Goal: Task Accomplishment & Management: Manage account settings

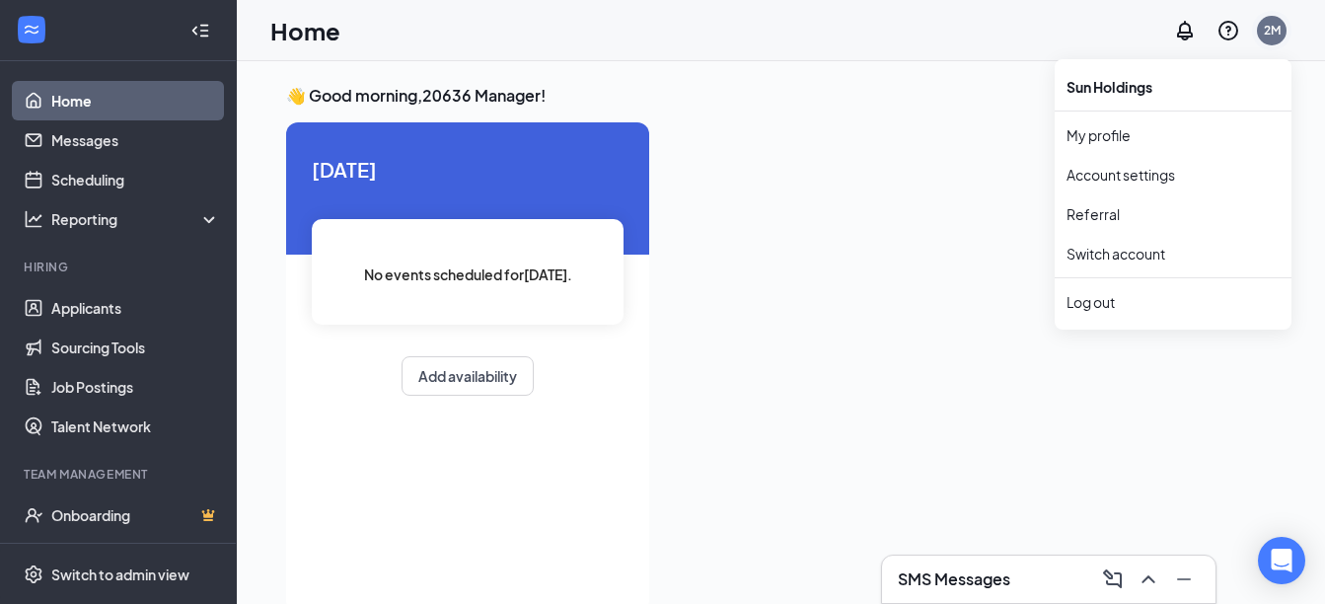
click at [1280, 25] on div "2M" at bounding box center [1272, 31] width 30 height 30
click at [1113, 306] on div "Log out" at bounding box center [1172, 302] width 213 height 20
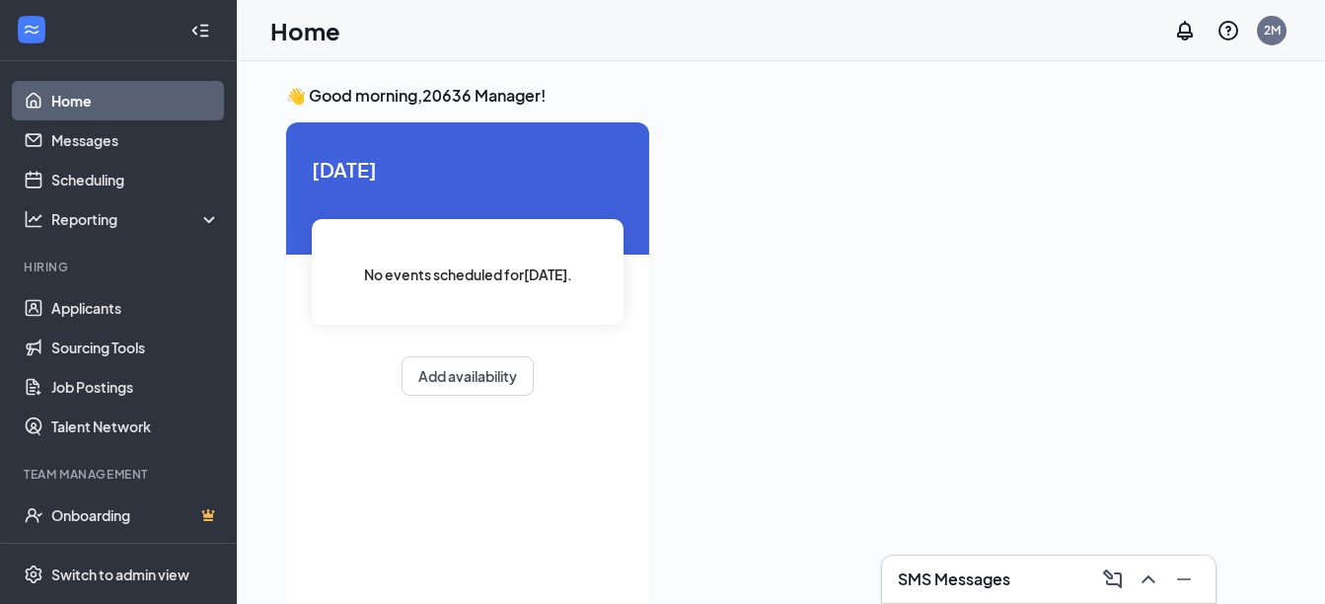
click at [1113, 306] on div at bounding box center [970, 360] width 611 height 477
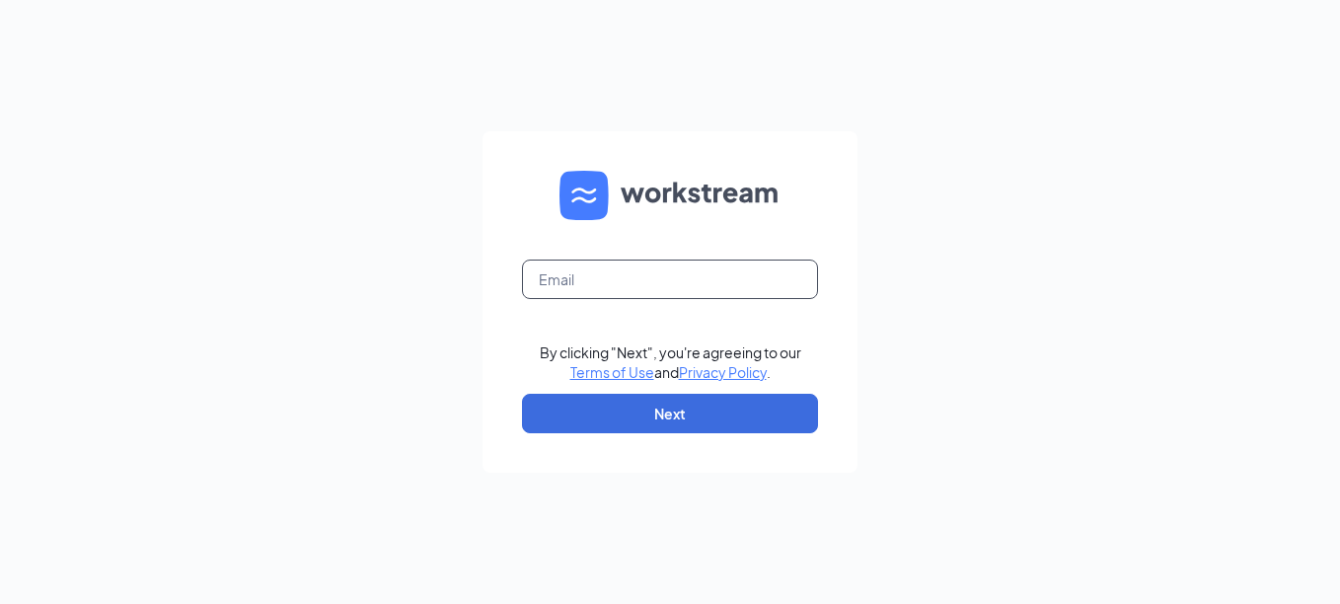
click at [577, 279] on input "text" at bounding box center [670, 278] width 296 height 39
type input "[EMAIL_ADDRESS][DOMAIN_NAME]"
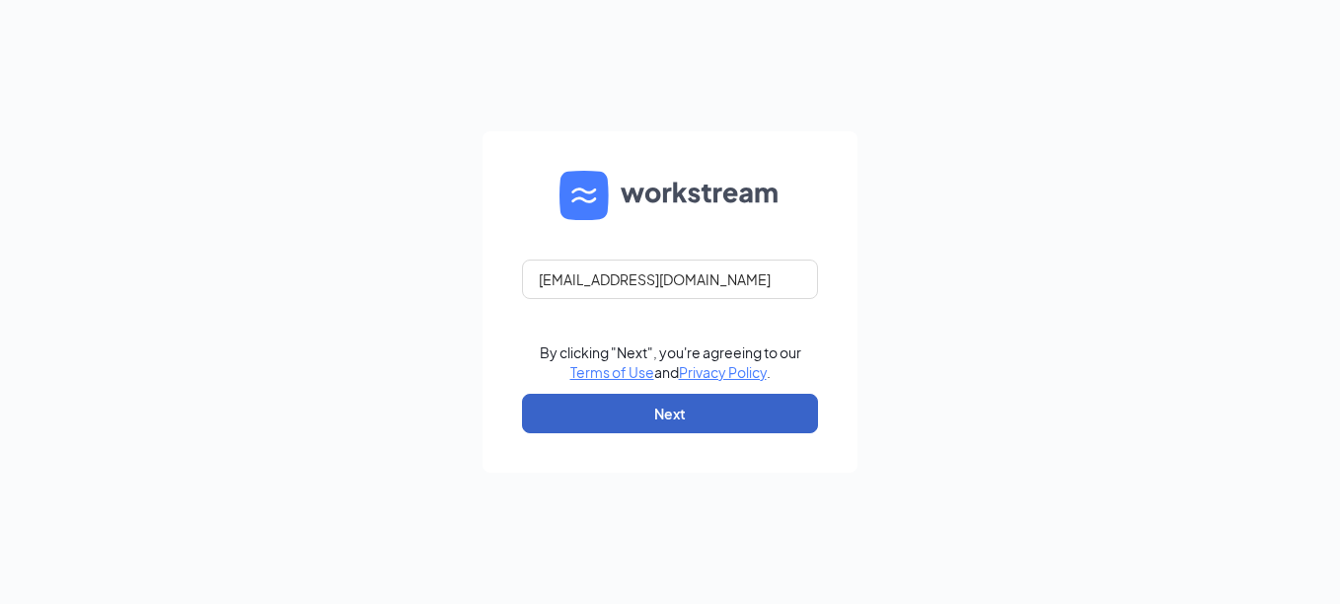
click at [600, 429] on button "Next" at bounding box center [670, 413] width 296 height 39
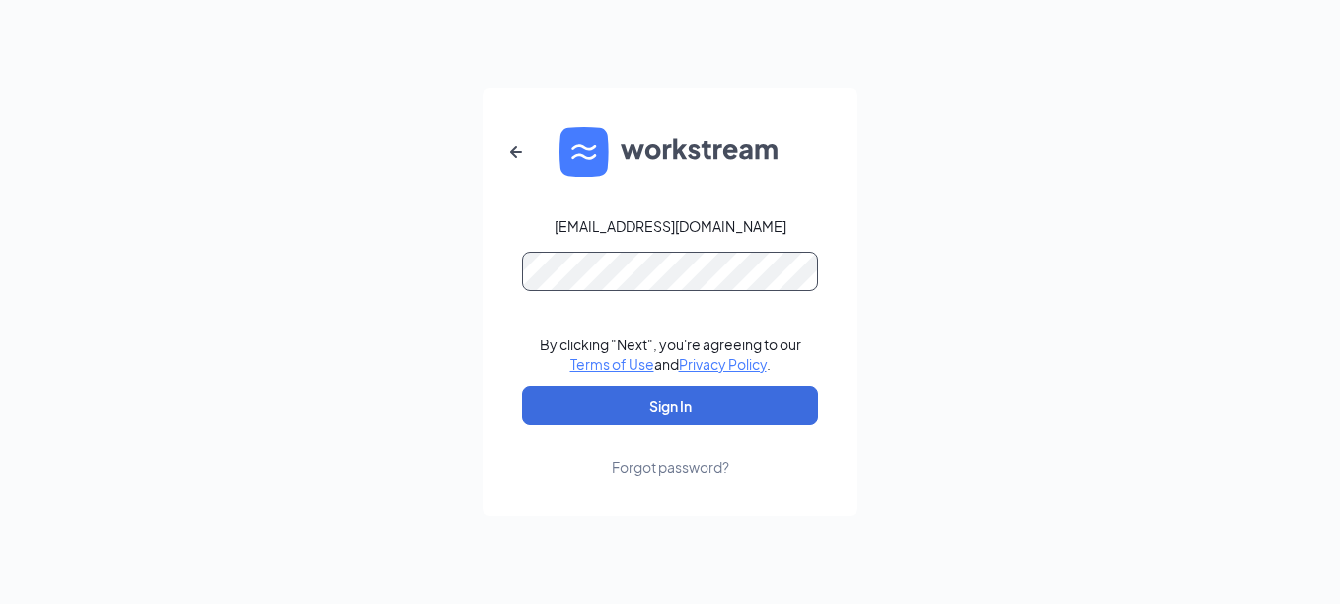
click at [522, 386] on button "Sign In" at bounding box center [670, 405] width 296 height 39
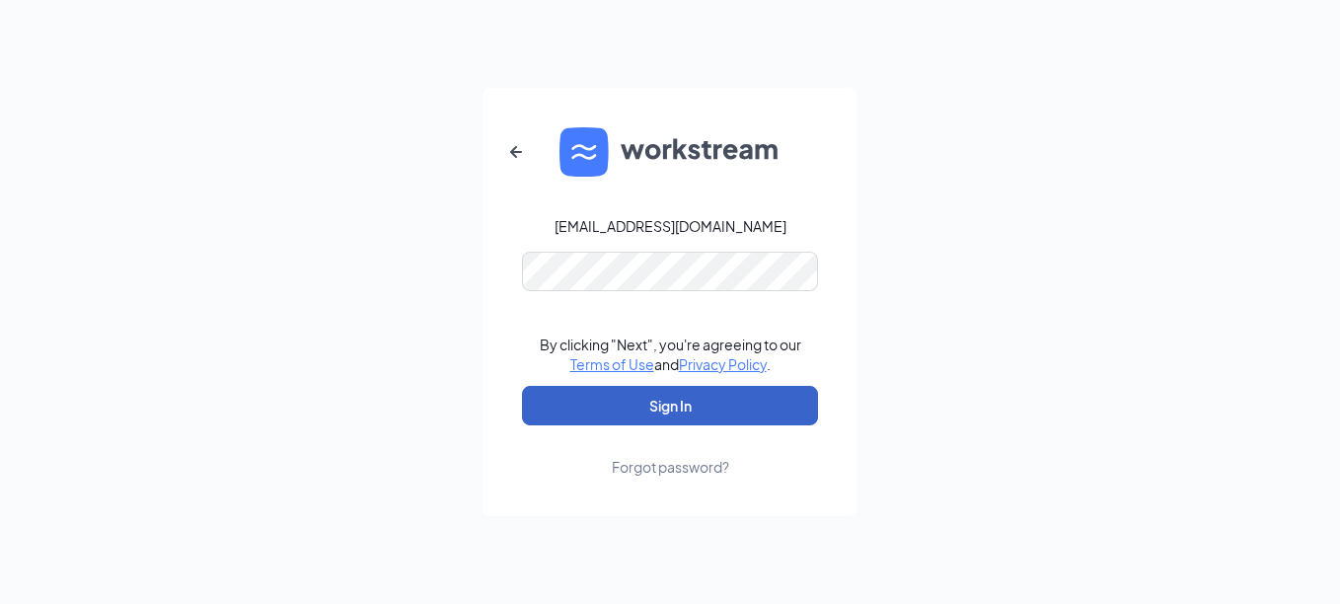
click at [675, 404] on button "Sign In" at bounding box center [670, 405] width 296 height 39
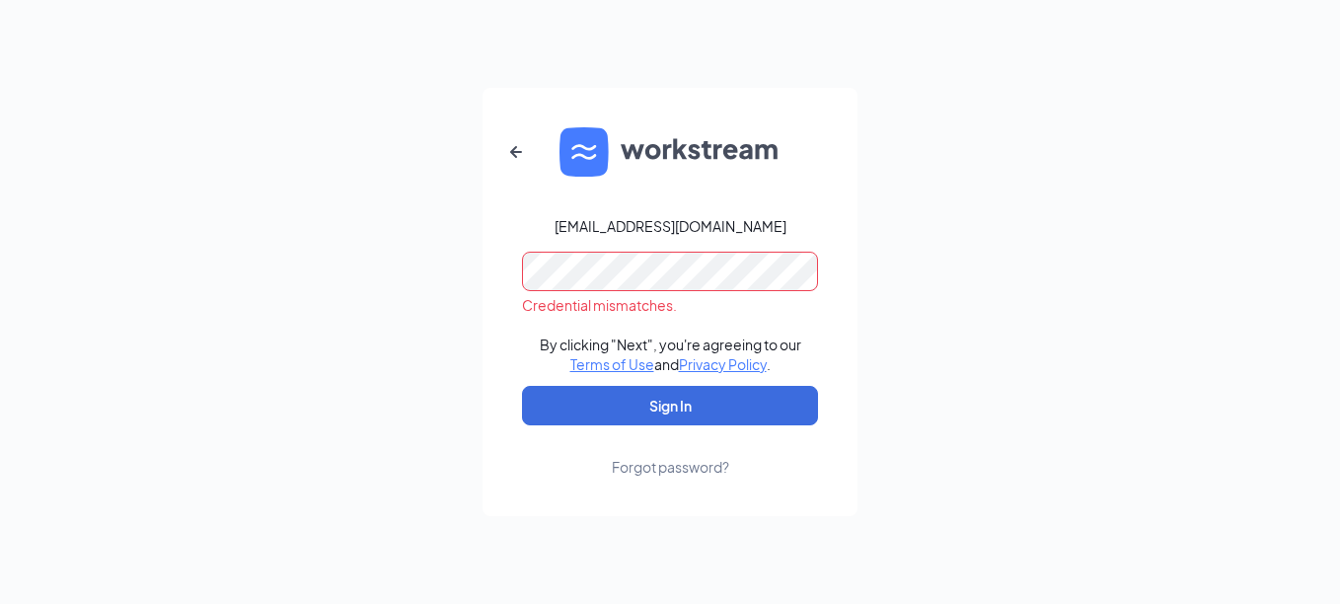
click at [485, 283] on form "cityview@freebirds.com Credential mismatches. By clicking "Next", you're agreei…" at bounding box center [669, 302] width 375 height 428
click at [522, 386] on button "Sign In" at bounding box center [670, 405] width 296 height 39
click at [659, 465] on div "Forgot password?" at bounding box center [670, 467] width 117 height 20
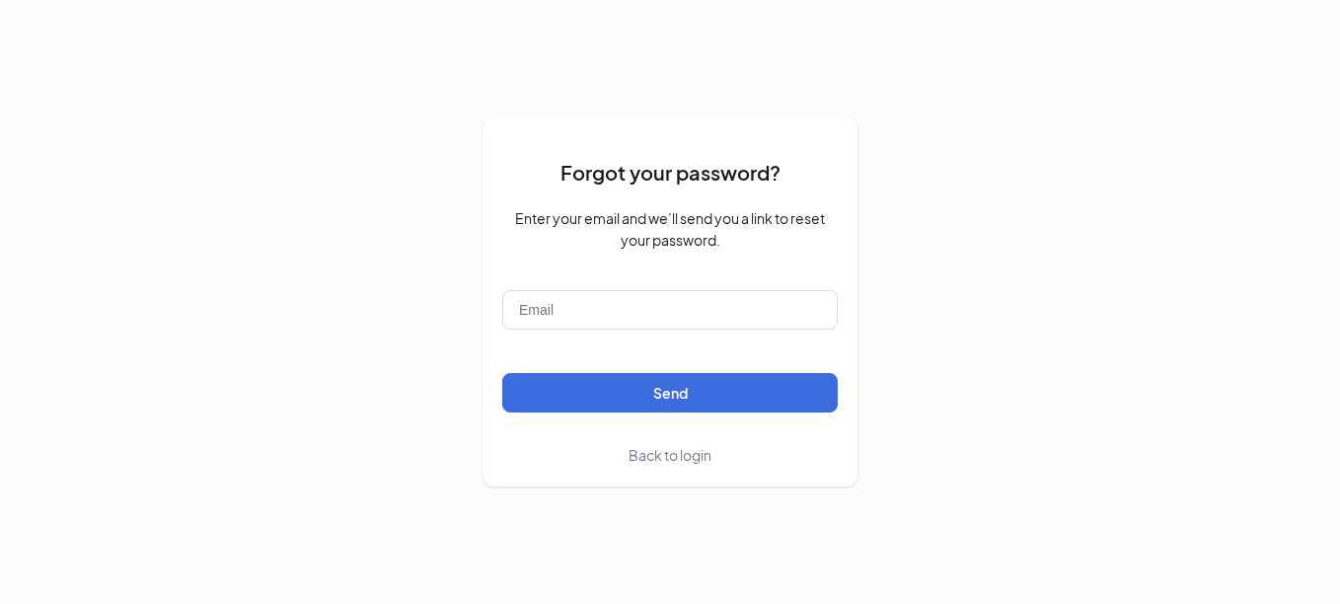
drag, startPoint x: 532, startPoint y: 163, endPoint x: 359, endPoint y: 104, distance: 182.5
click at [359, 104] on div "Forgot your password? Enter your email and we’ll send you a link to reset your …" at bounding box center [670, 302] width 1340 height 604
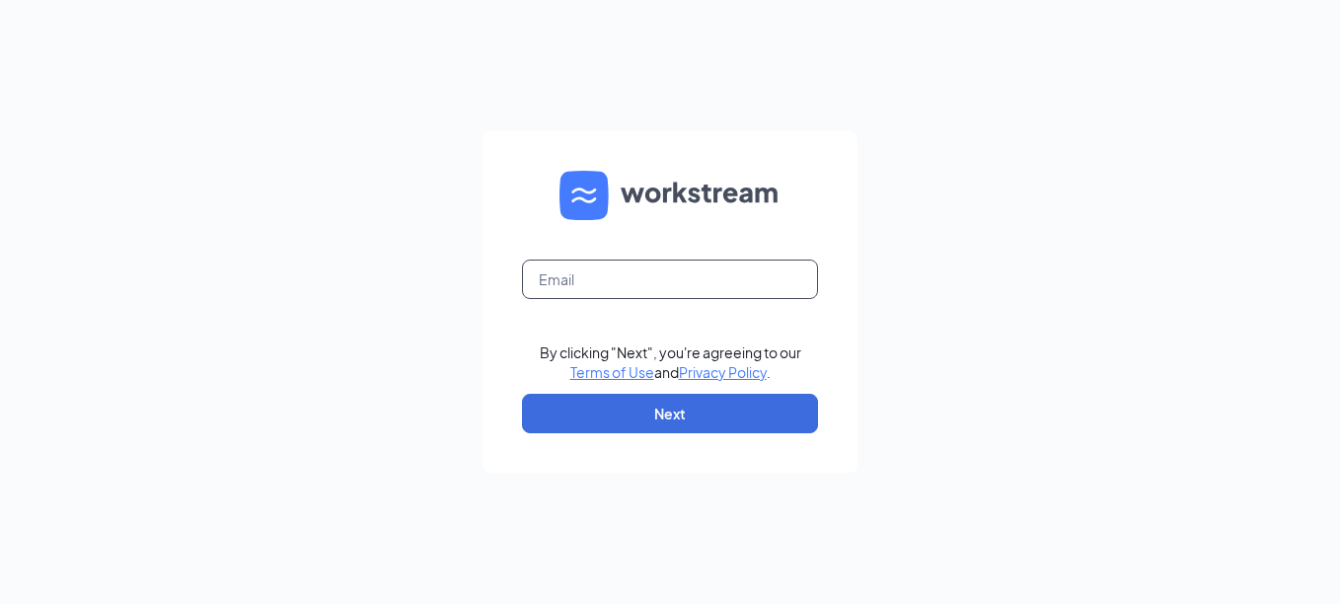
click at [639, 267] on input "text" at bounding box center [670, 278] width 296 height 39
type input "[EMAIL_ADDRESS][DOMAIN_NAME]"
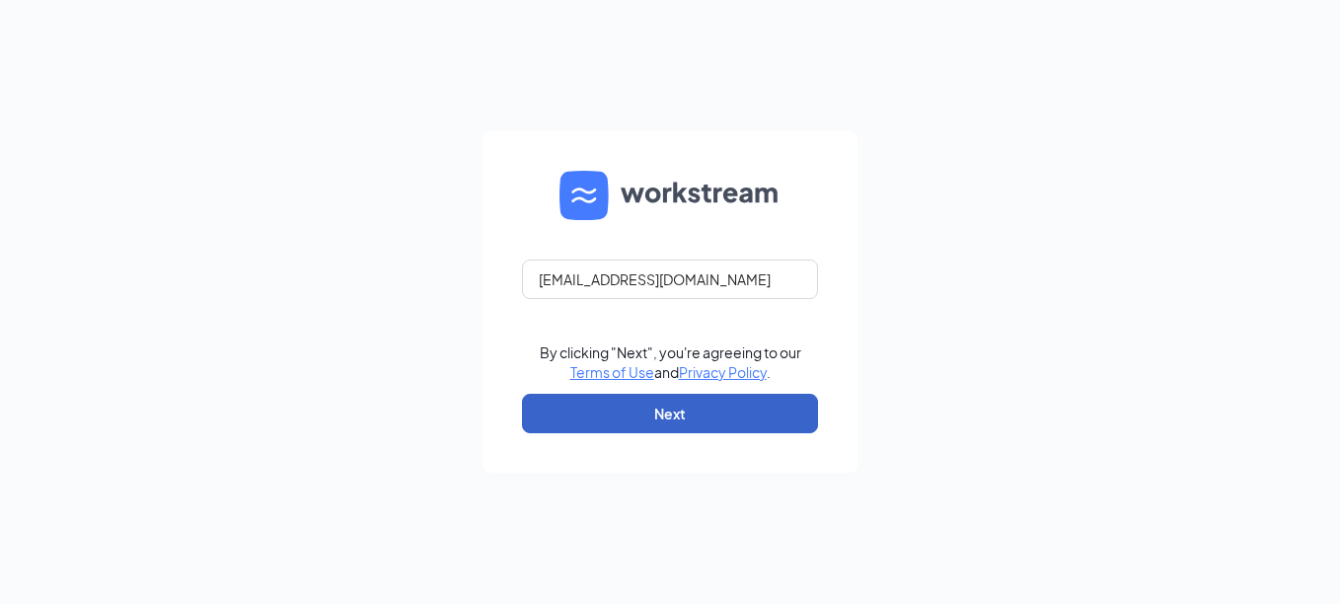
click at [610, 403] on button "Next" at bounding box center [670, 413] width 296 height 39
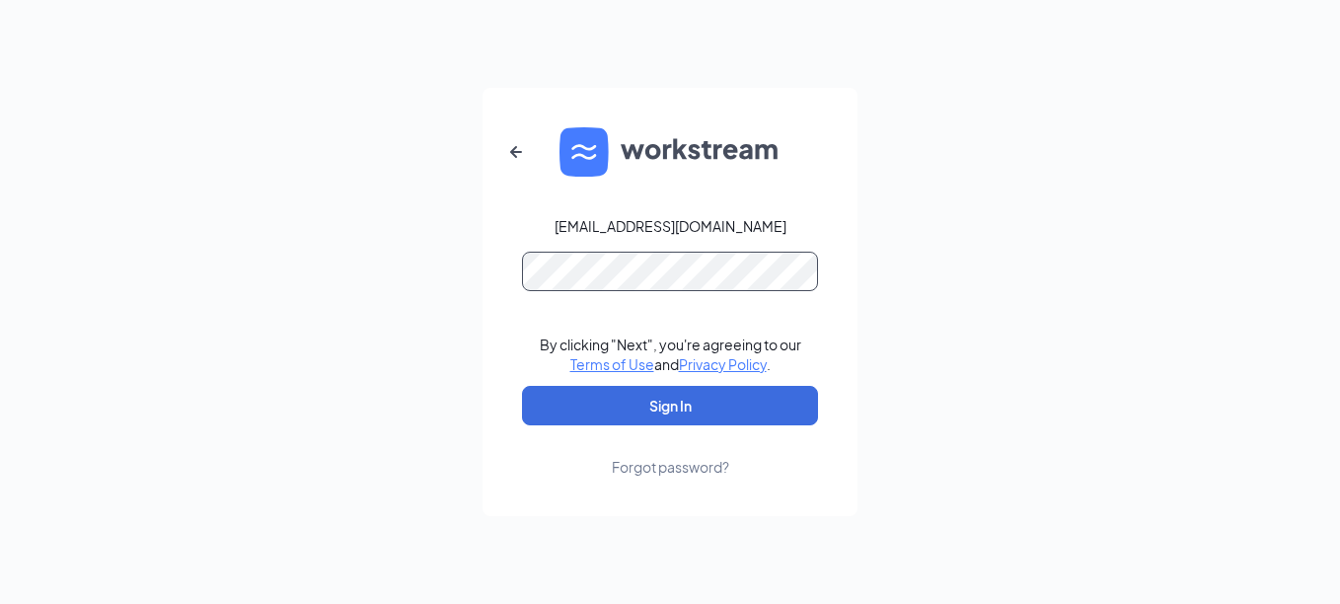
click at [522, 386] on button "Sign In" at bounding box center [670, 405] width 296 height 39
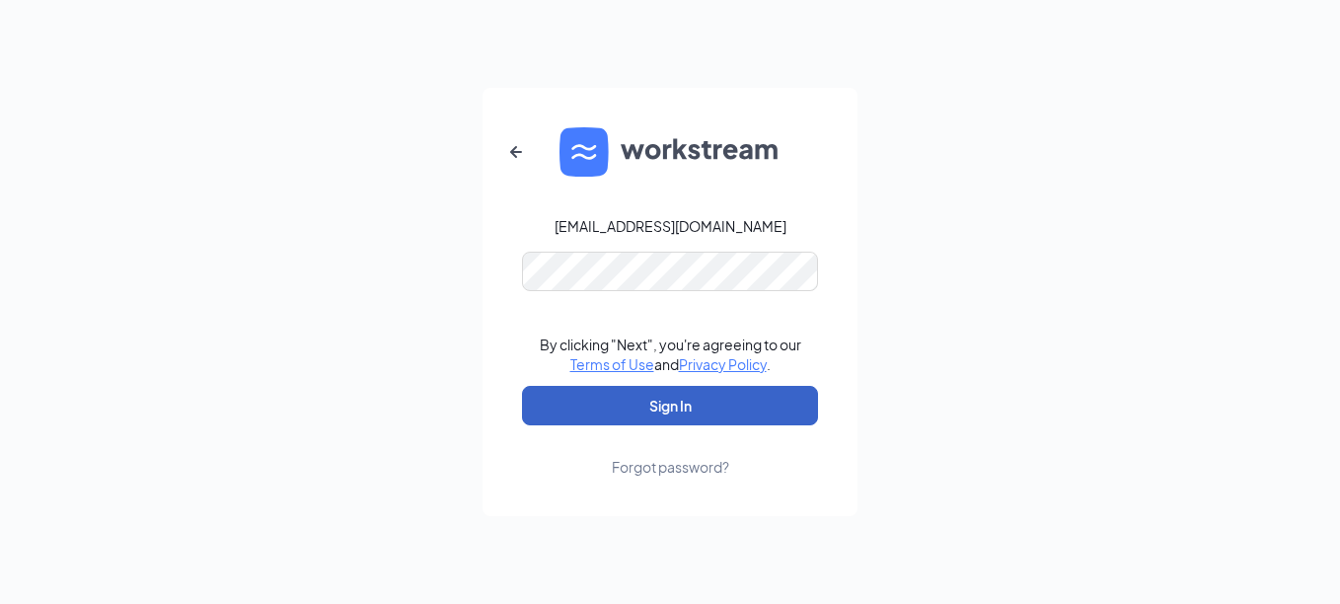
click at [670, 405] on button "Sign In" at bounding box center [670, 405] width 296 height 39
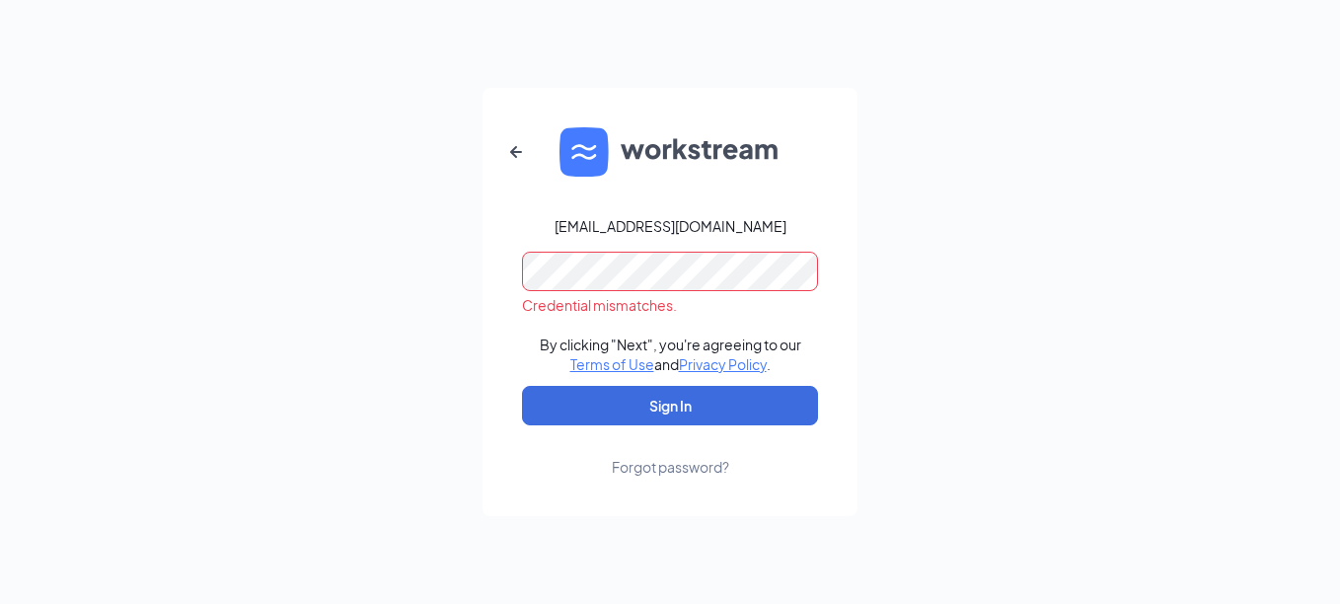
click at [481, 271] on div "cityview@freebirds.com Credential mismatches. By clicking "Next", you're agreei…" at bounding box center [670, 302] width 1340 height 604
click at [522, 386] on button "Sign In" at bounding box center [670, 405] width 296 height 39
click at [707, 470] on div "Forgot password?" at bounding box center [670, 467] width 117 height 20
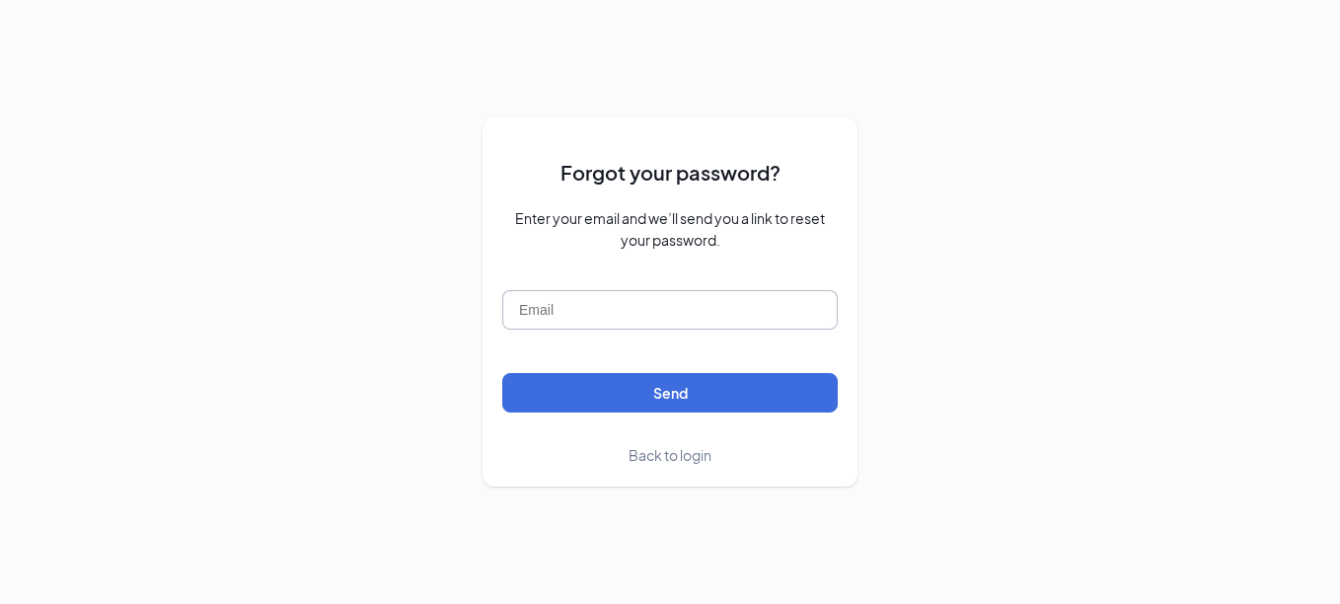
click at [599, 317] on input "text" at bounding box center [669, 309] width 335 height 39
type input "cityview@freebirds.com"
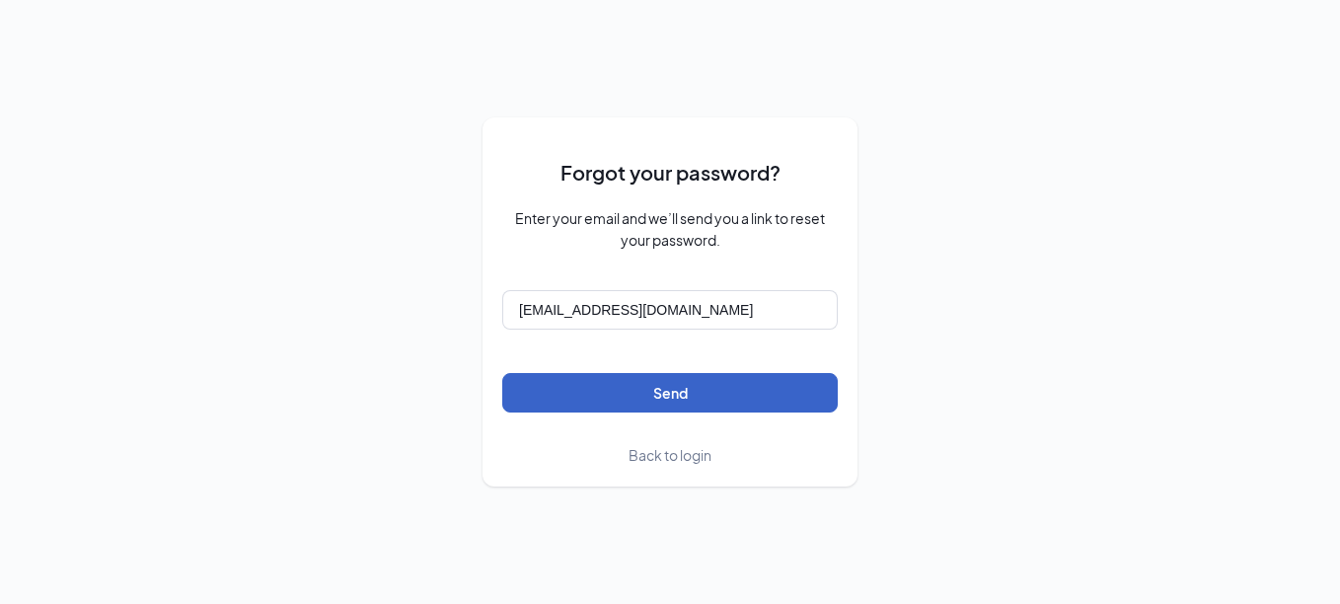
click at [624, 388] on button "Send" at bounding box center [669, 392] width 335 height 39
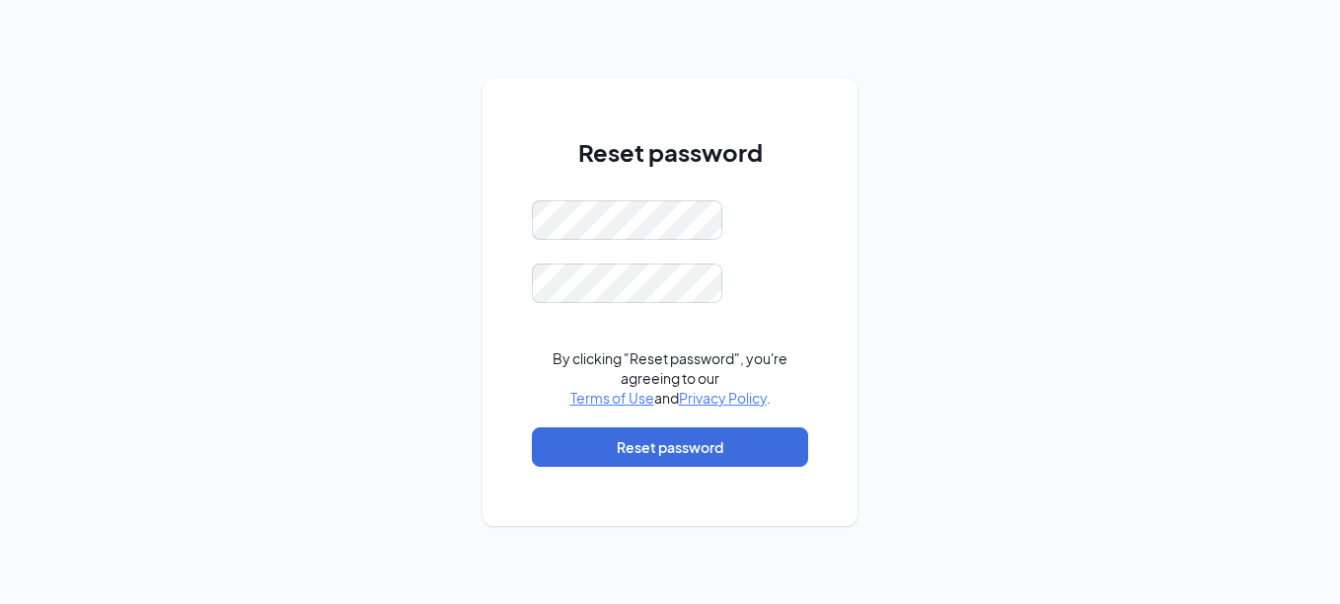
click at [450, 261] on div "Reset password By clicking "Reset password", you're agreeing to our Terms of Us…" at bounding box center [670, 302] width 1340 height 604
click at [478, 348] on div "Reset password This field is required By clicking "Reset password", you're agre…" at bounding box center [670, 302] width 1340 height 604
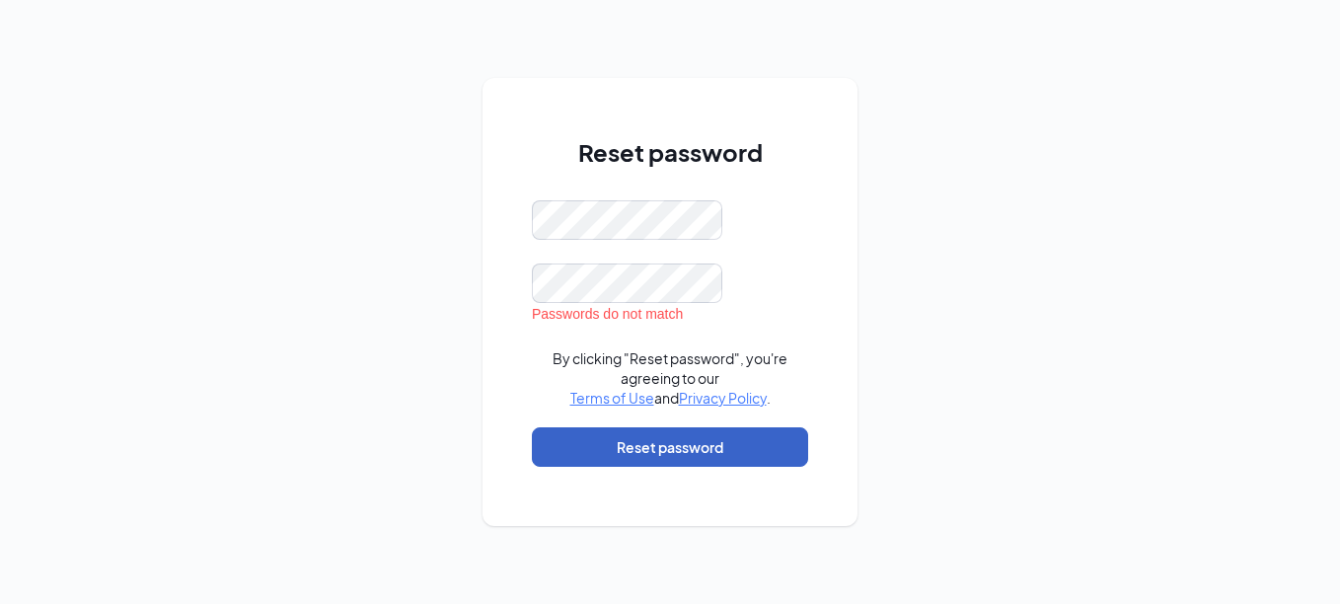
click at [557, 445] on button "Reset password" at bounding box center [670, 446] width 276 height 39
click at [527, 245] on div "Reset password Passwords do not match By clicking "Reset password", you're agre…" at bounding box center [669, 302] width 375 height 448
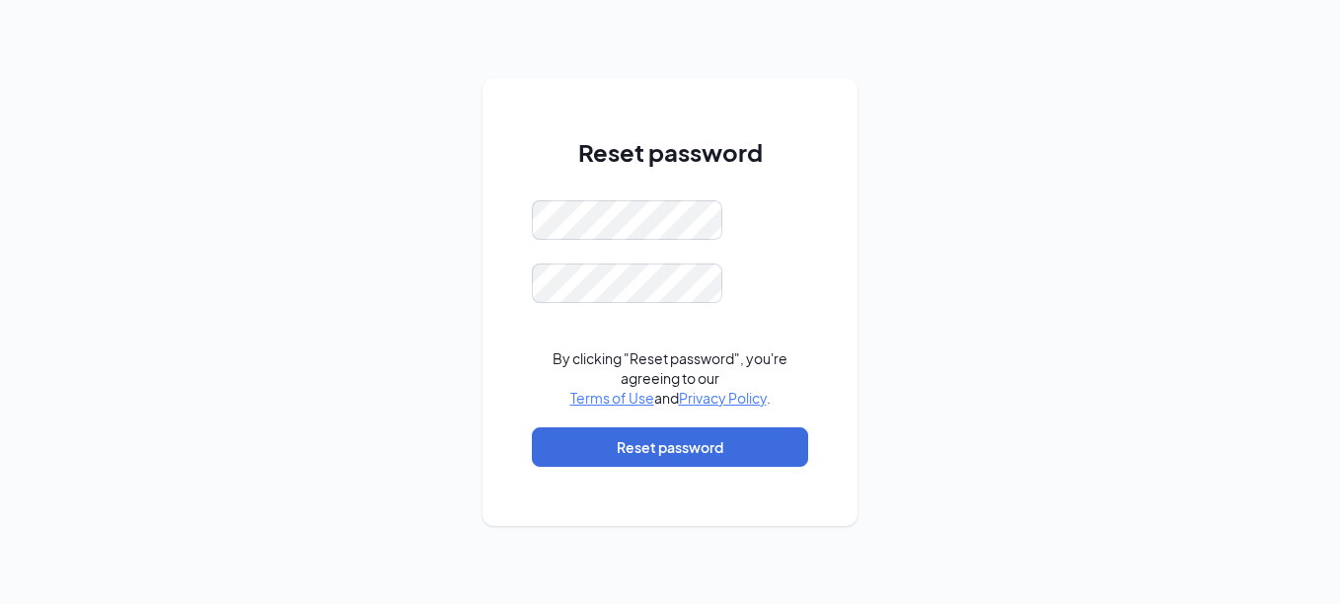
click at [494, 300] on div "Reset password By clicking "Reset password", you're agreeing to our Terms of Us…" at bounding box center [669, 302] width 375 height 448
click at [418, 340] on div "Reset password Passwords do not match By clicking "Reset password", you're agre…" at bounding box center [670, 302] width 1340 height 604
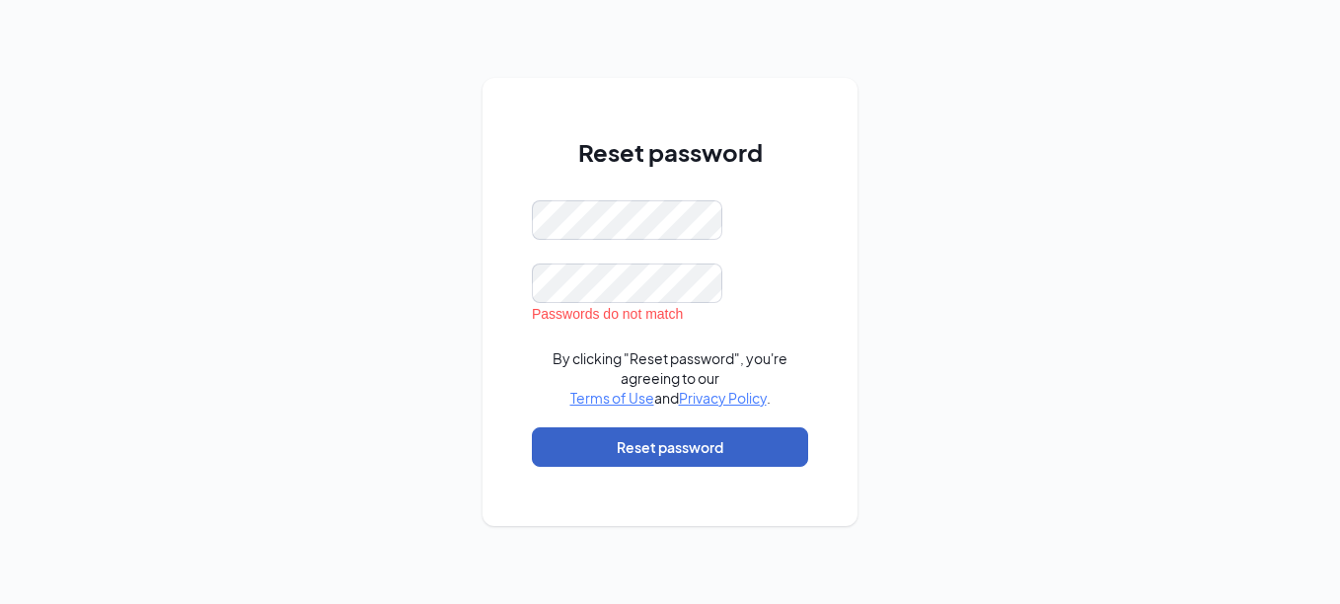
click at [556, 449] on button "Reset password" at bounding box center [670, 446] width 276 height 39
click at [486, 252] on div "Reset password Passwords do not match By clicking "Reset password", you're agre…" at bounding box center [669, 302] width 375 height 448
click at [301, 117] on div "Reset password Passwords do not match By clicking "Reset password", you're agre…" at bounding box center [670, 302] width 1340 height 604
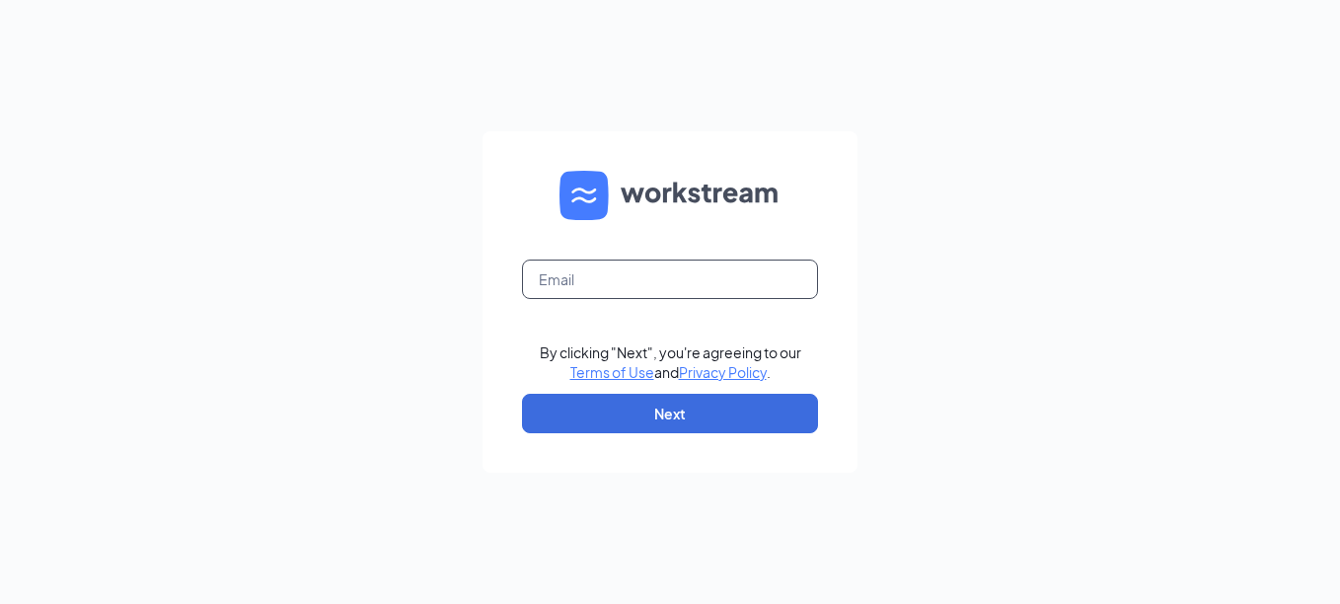
click at [654, 286] on input "text" at bounding box center [670, 278] width 296 height 39
type input "[EMAIL_ADDRESS][DOMAIN_NAME]"
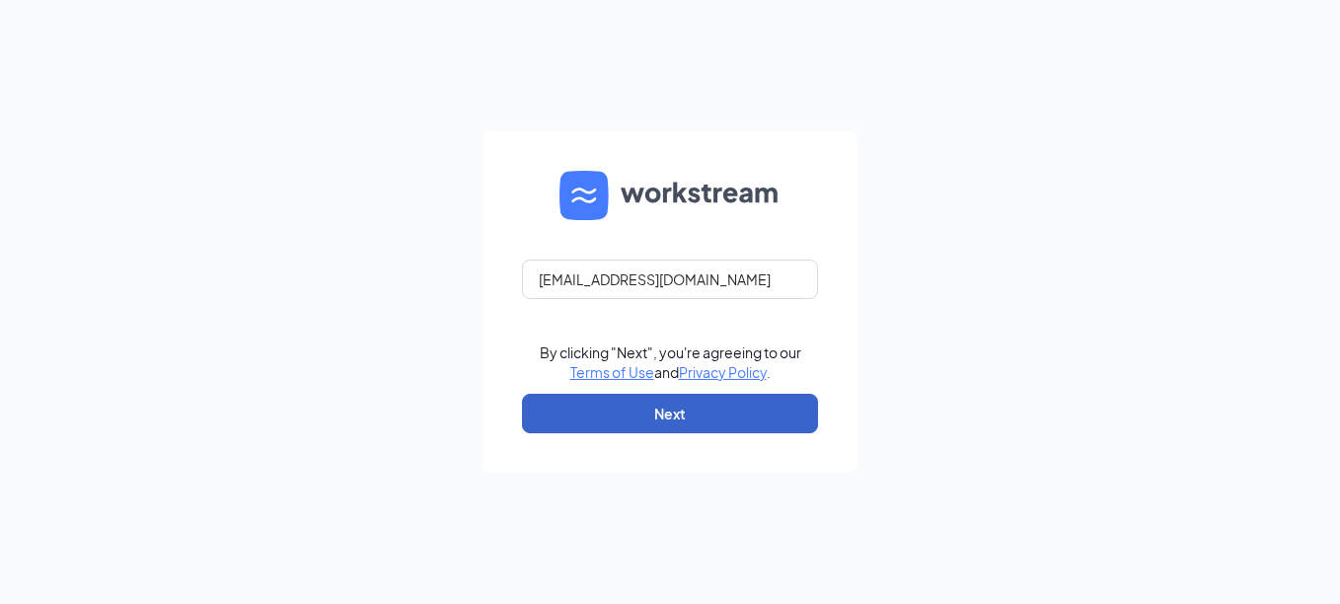
click at [611, 417] on button "Next" at bounding box center [670, 413] width 296 height 39
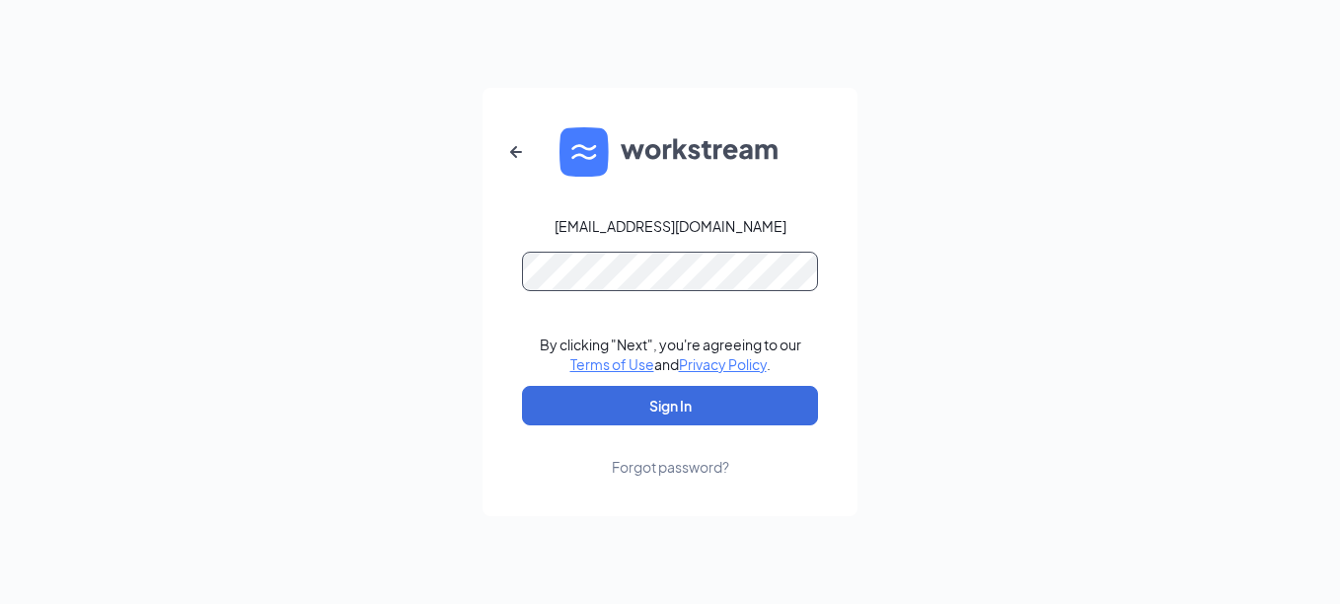
click at [522, 386] on button "Sign In" at bounding box center [670, 405] width 296 height 39
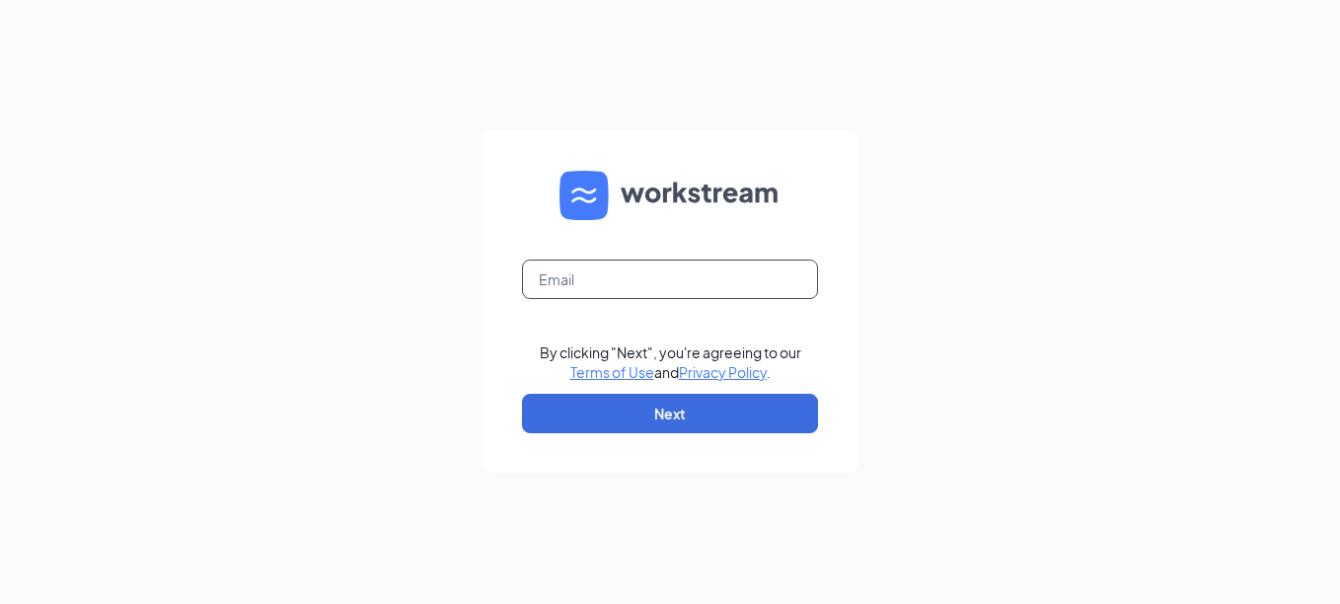
click at [640, 284] on input "text" at bounding box center [670, 278] width 296 height 39
type input "[EMAIL_ADDRESS][DOMAIN_NAME]"
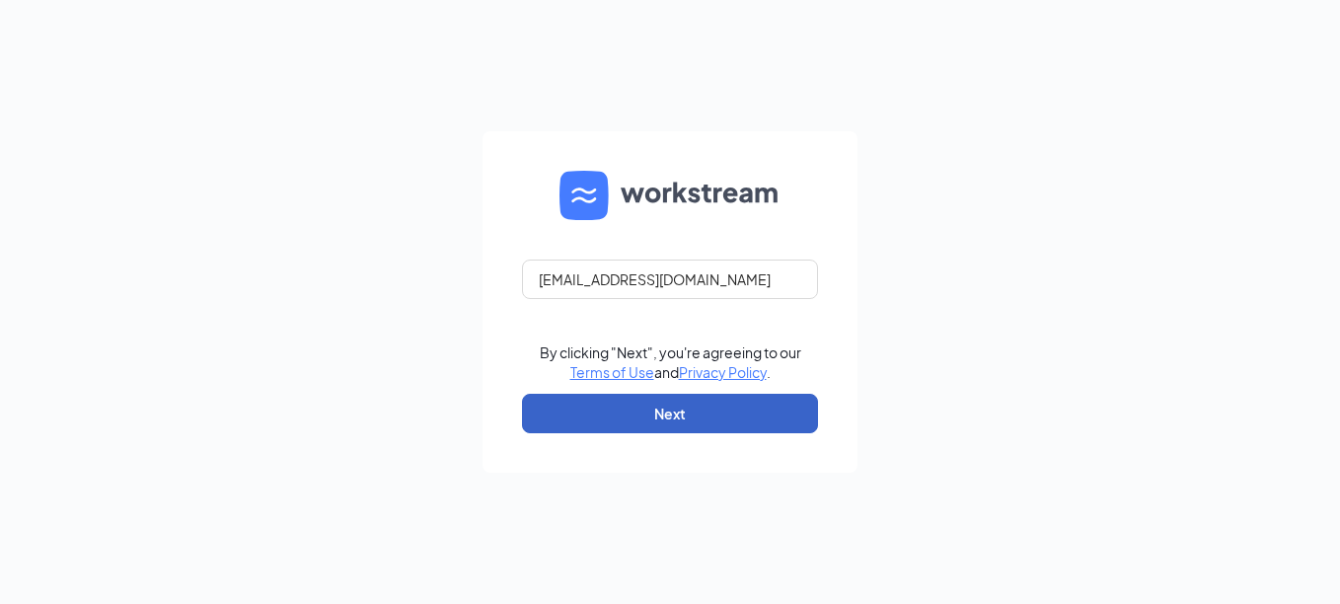
click at [620, 413] on button "Next" at bounding box center [670, 413] width 296 height 39
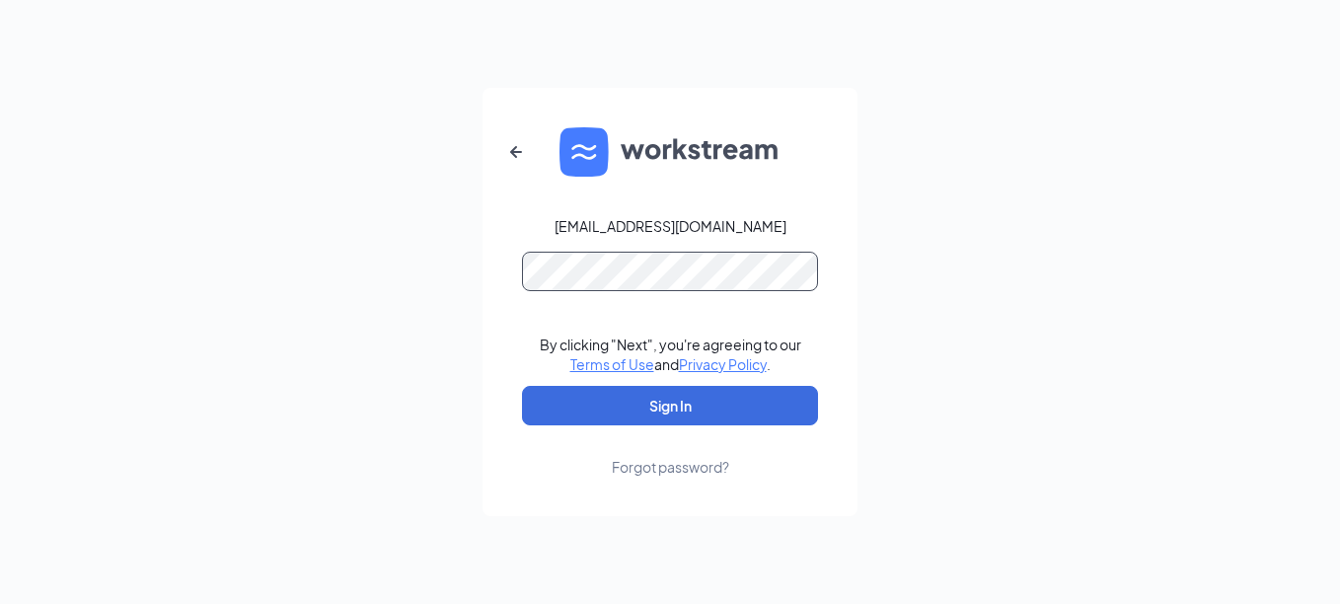
click at [522, 386] on button "Sign In" at bounding box center [670, 405] width 296 height 39
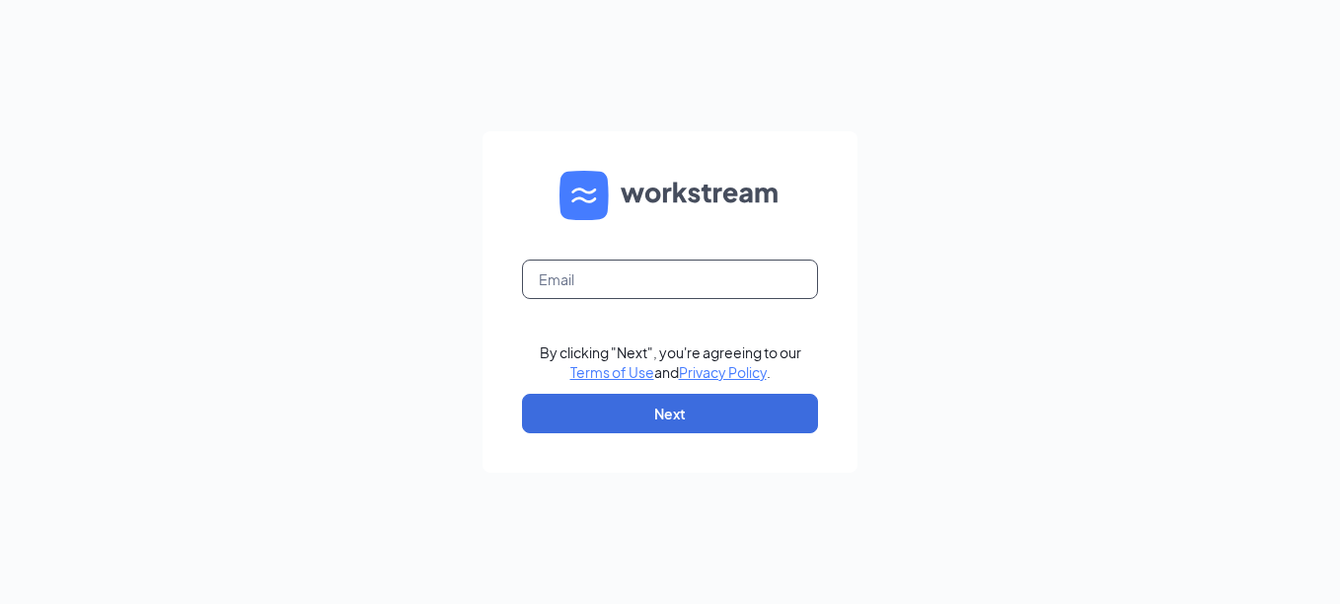
click at [577, 282] on input "text" at bounding box center [670, 278] width 296 height 39
type input "cityview@freebirds.com"
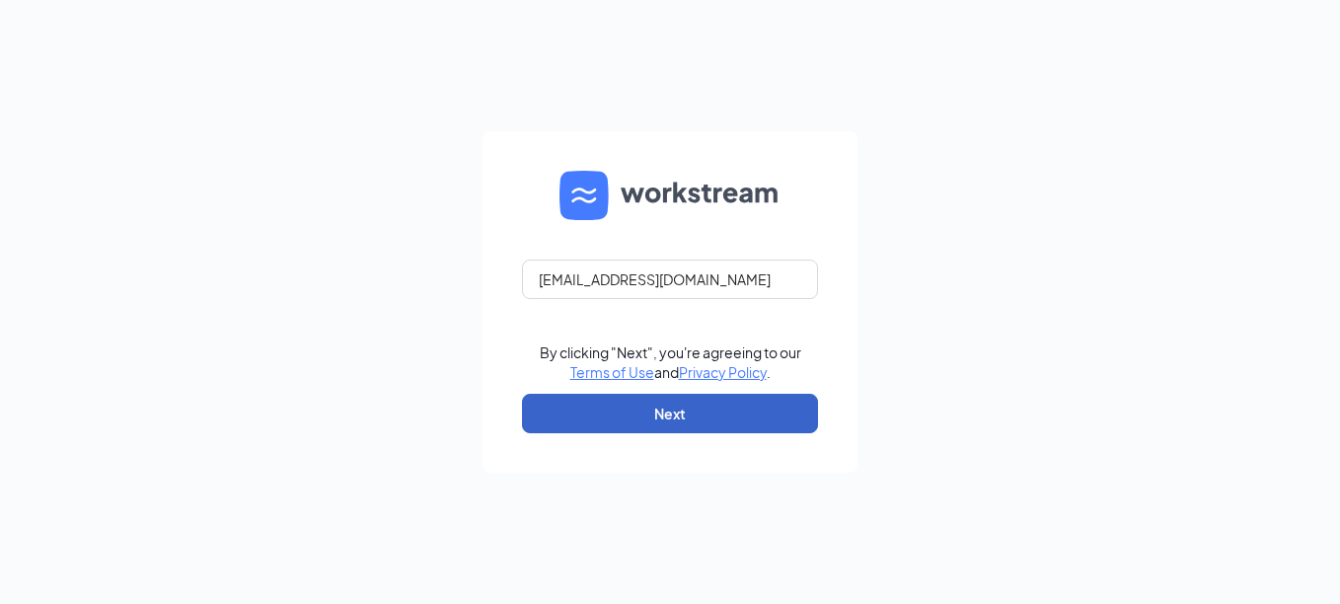
click at [634, 412] on button "Next" at bounding box center [670, 413] width 296 height 39
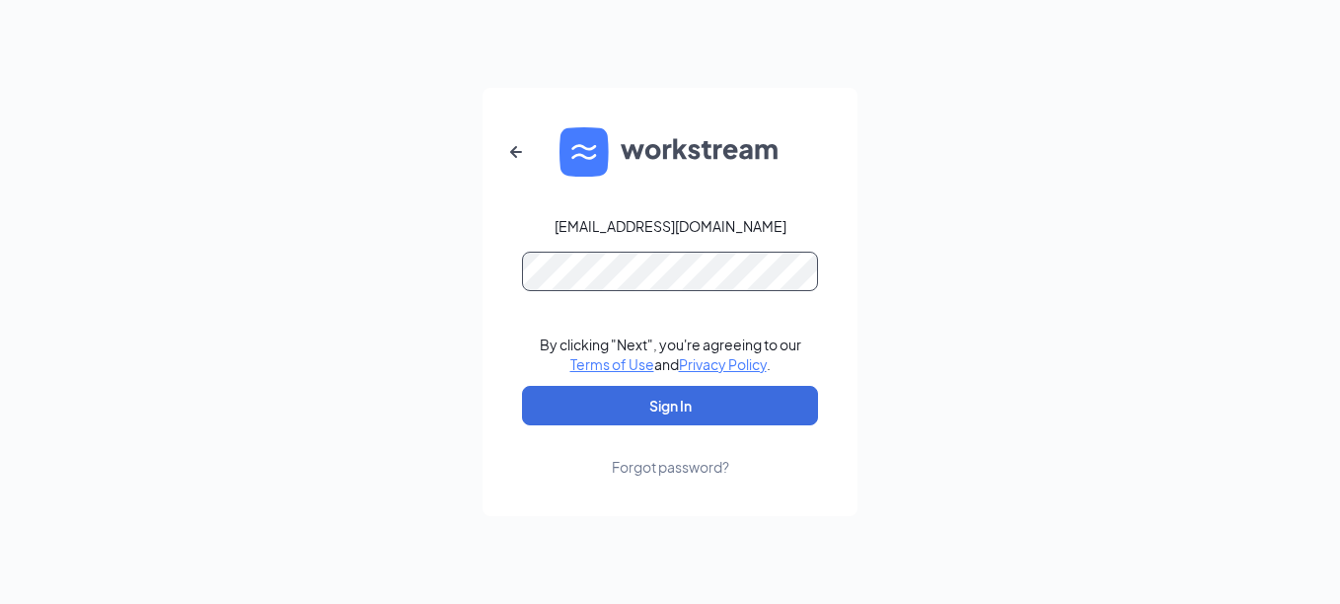
click at [522, 386] on button "Sign In" at bounding box center [670, 405] width 296 height 39
